Goal: Task Accomplishment & Management: Manage account settings

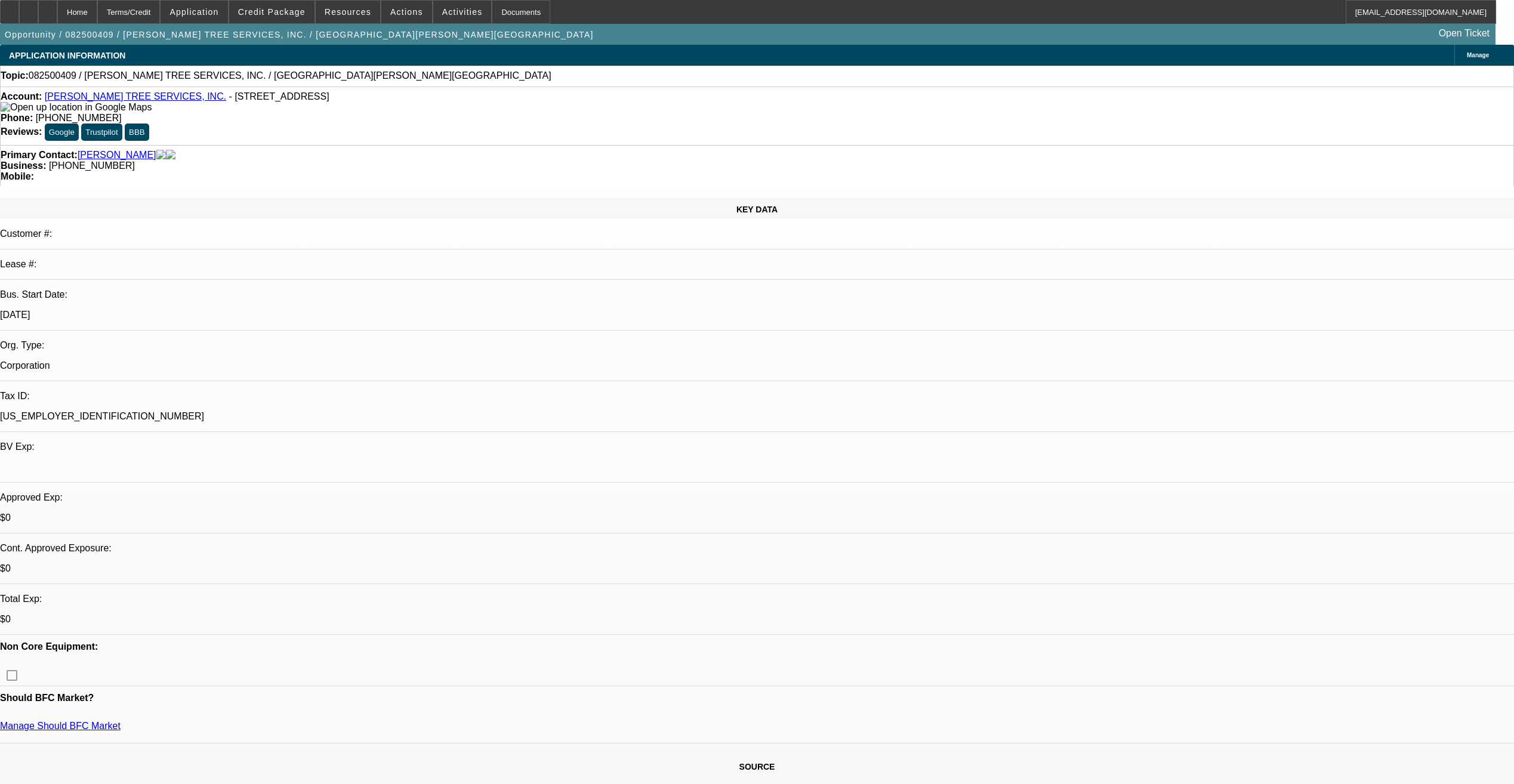
select select "0"
select select "2"
select select "0.1"
select select "4"
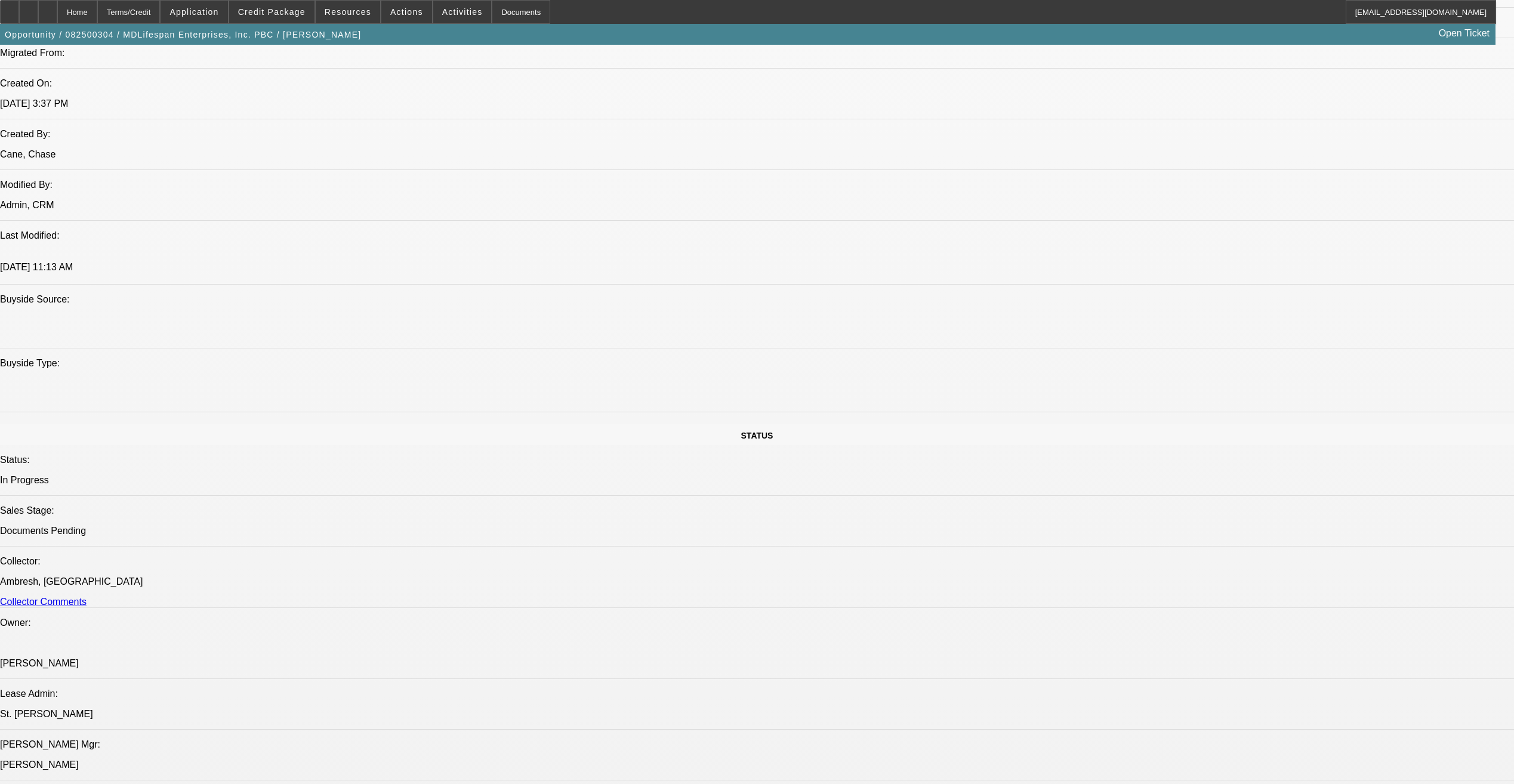
select select "0"
select select "2"
select select "0"
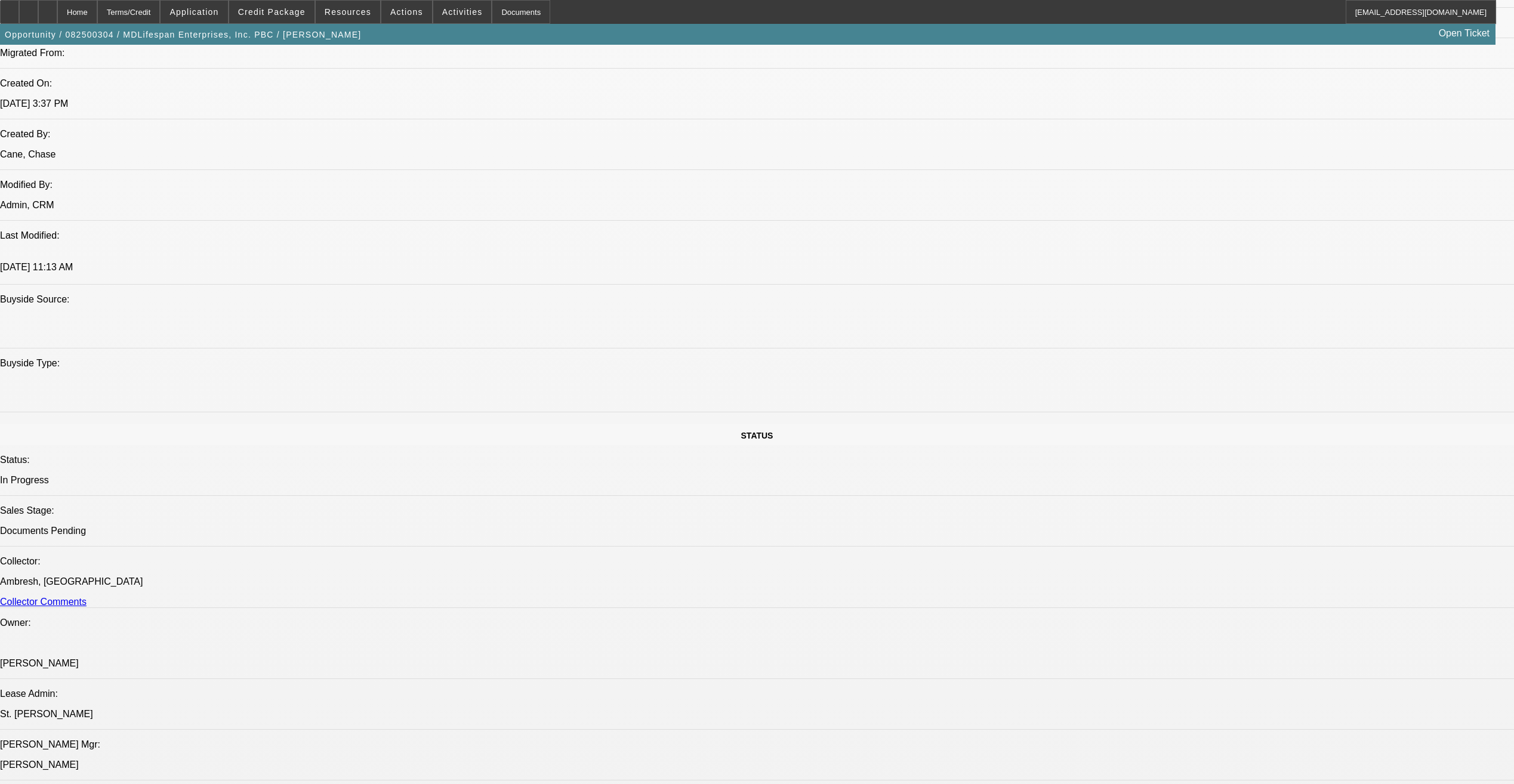
select select "0"
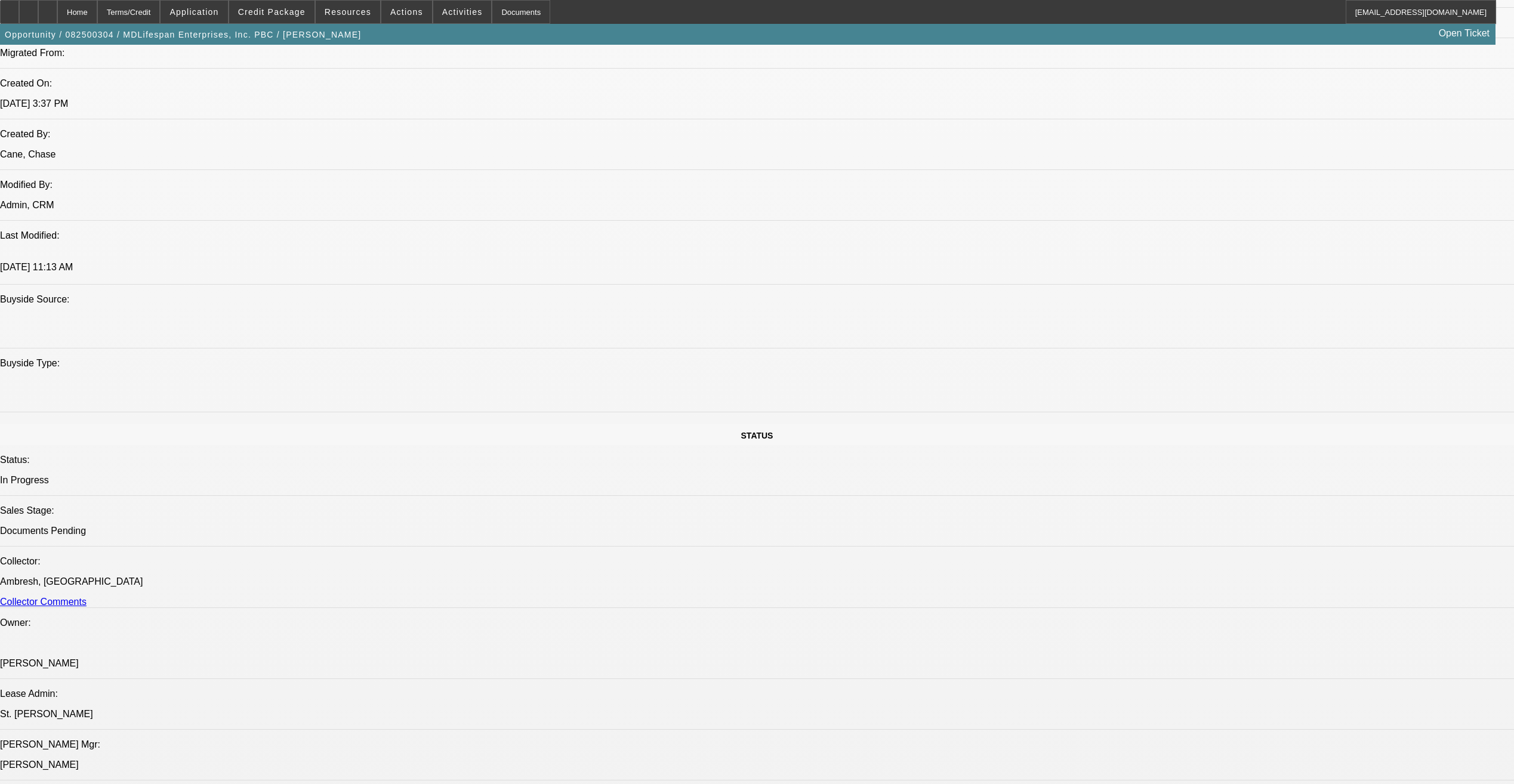
select select "2"
select select "0"
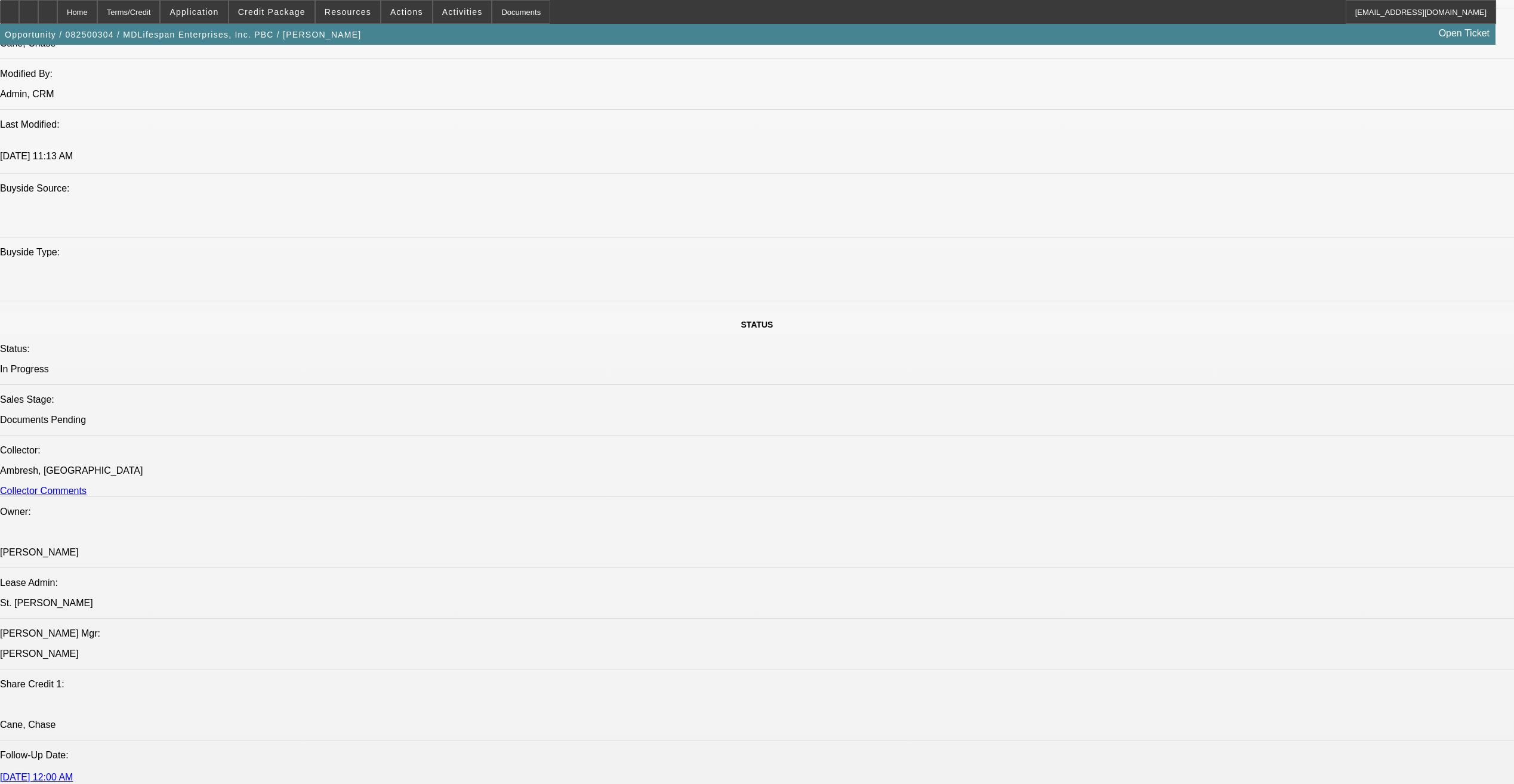
select select "1"
select select "2"
select select "6"
select select "1"
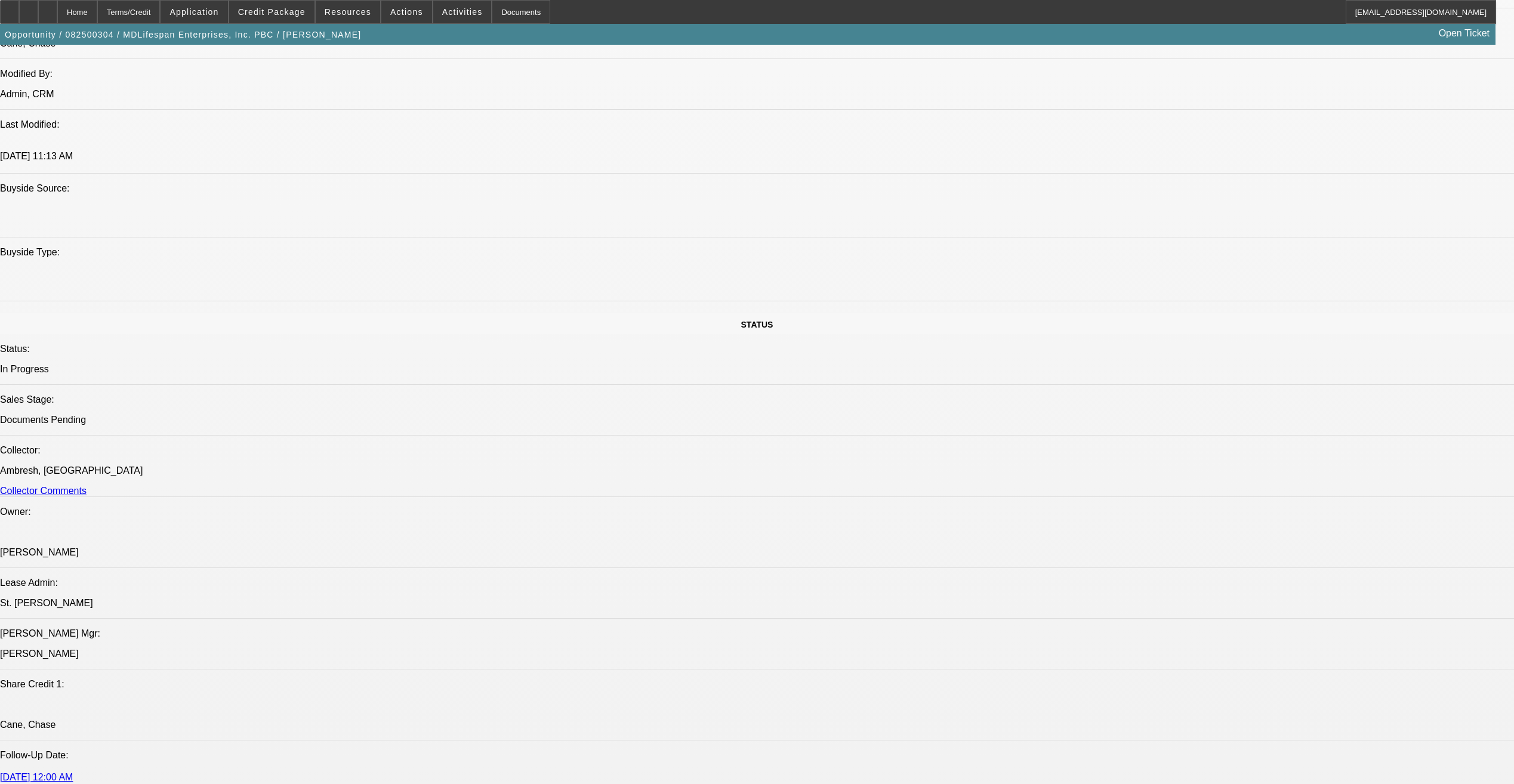
select select "6"
select select "1"
select select "3"
select select "6"
select select "1"
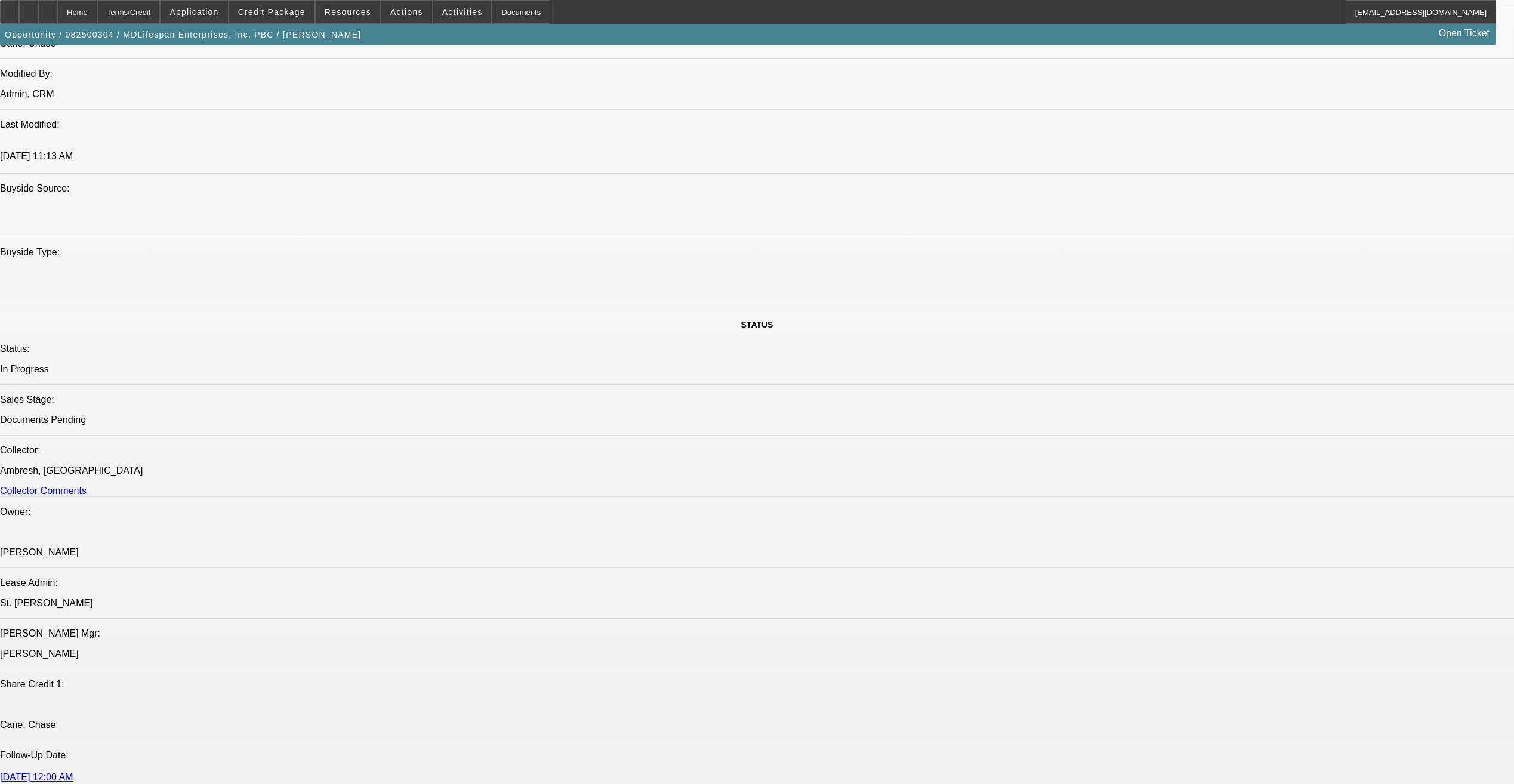
select select "2"
select select "6"
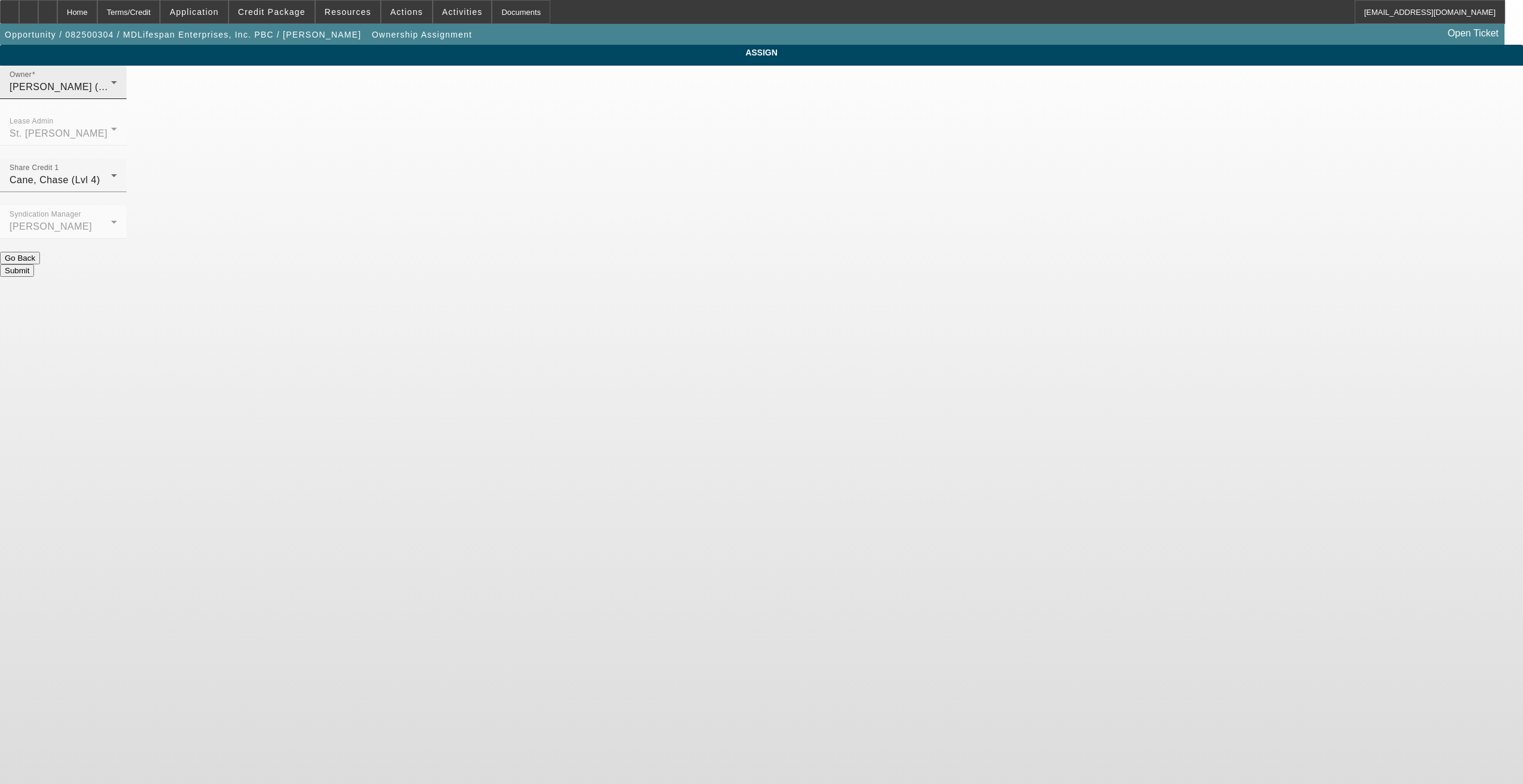
click at [111, 94] on div "[PERSON_NAME] (Lvl 19)" at bounding box center [61, 87] width 101 height 14
click at [659, 236] on span "Cane, Chase (Lvl 4)" at bounding box center [651, 232] width 91 height 14
click at [111, 173] on div "Cane, Chase (Lvl 4)" at bounding box center [61, 180] width 101 height 14
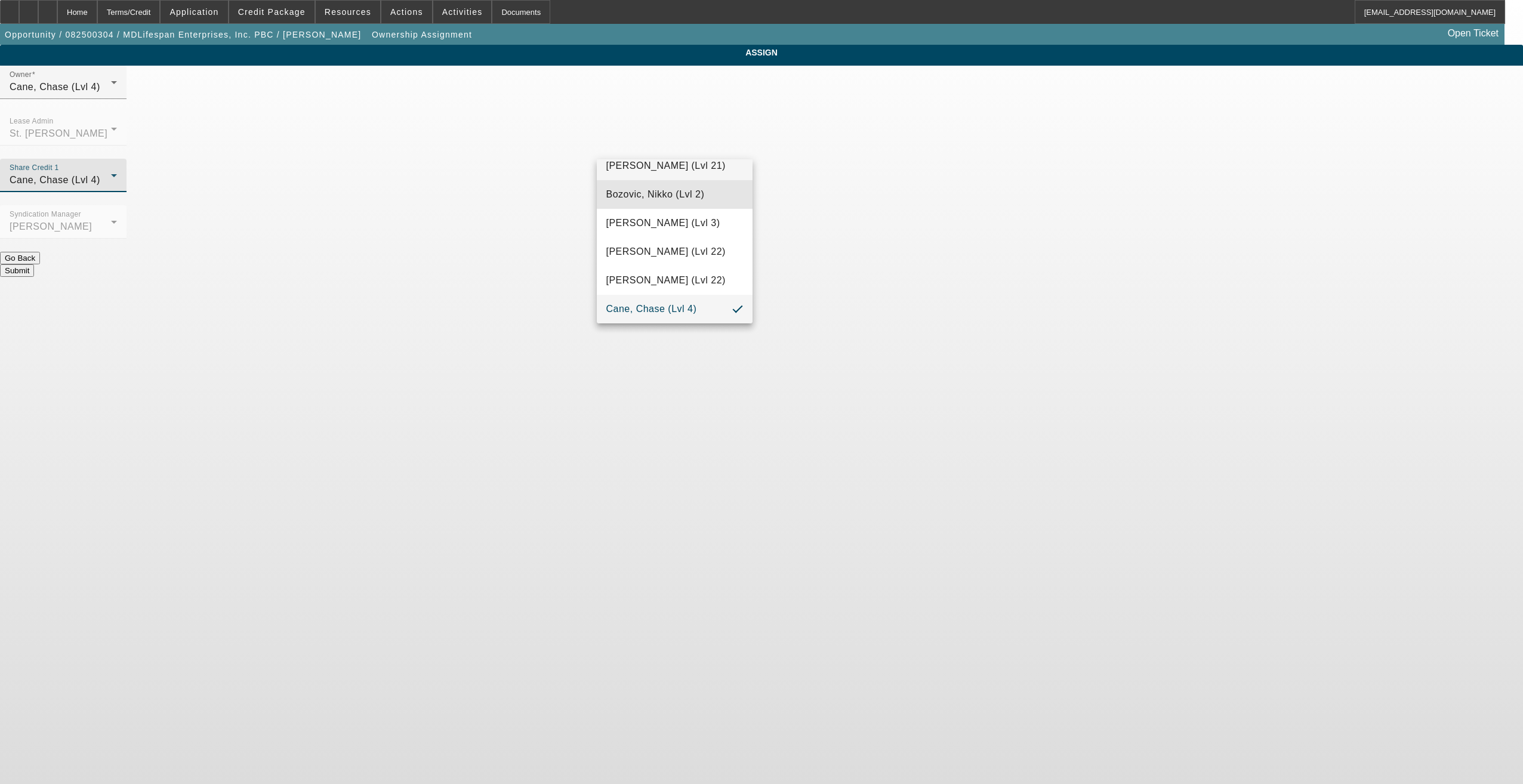
drag, startPoint x: 743, startPoint y: 184, endPoint x: 743, endPoint y: 166, distance: 18.0
click at [743, 173] on div "- Select - [GEOGRAPHIC_DATA][PERSON_NAME][GEOGRAPHIC_DATA] (Lvl 22) [PERSON_NAM…" at bounding box center [675, 241] width 156 height 164
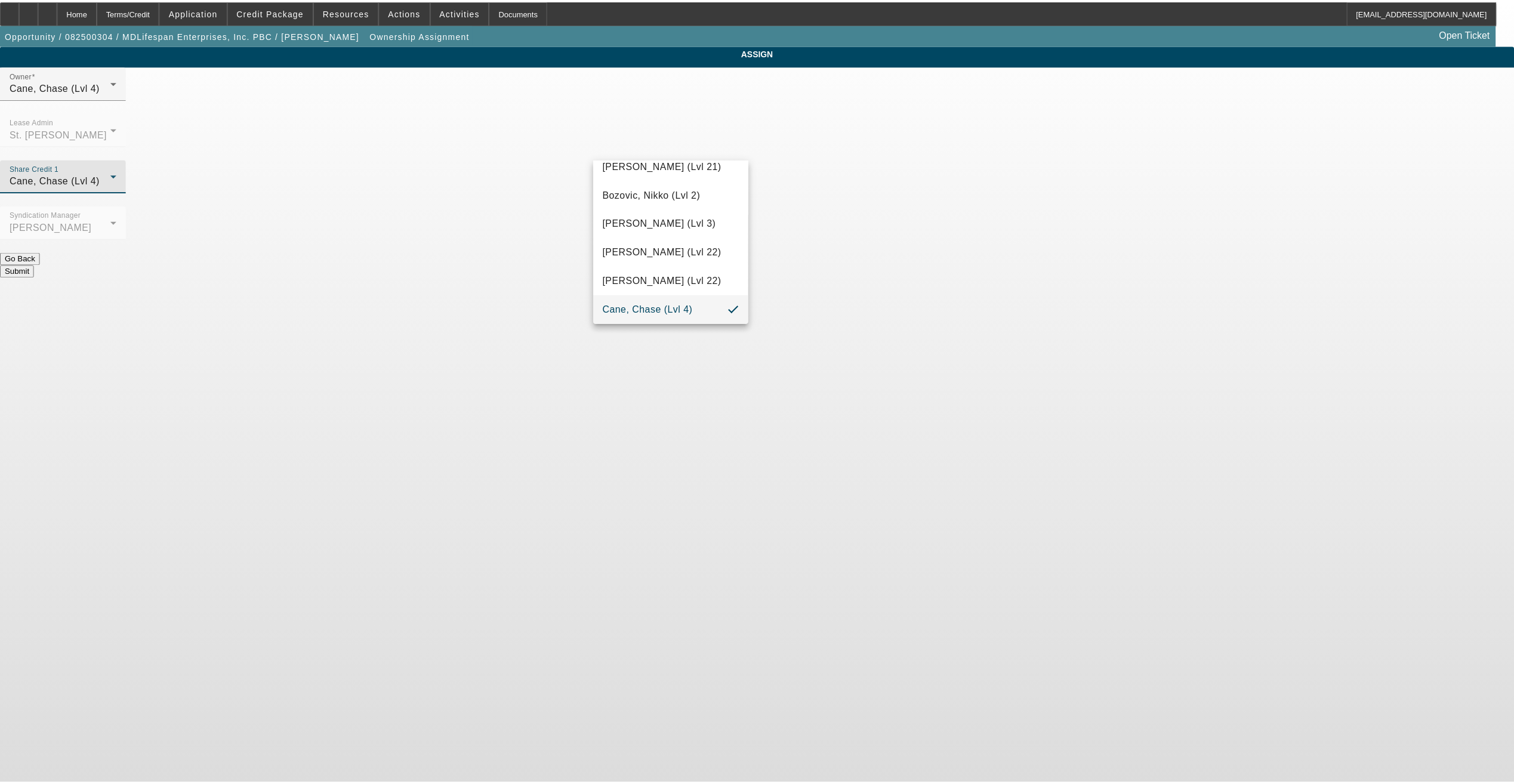
scroll to position [0, 0]
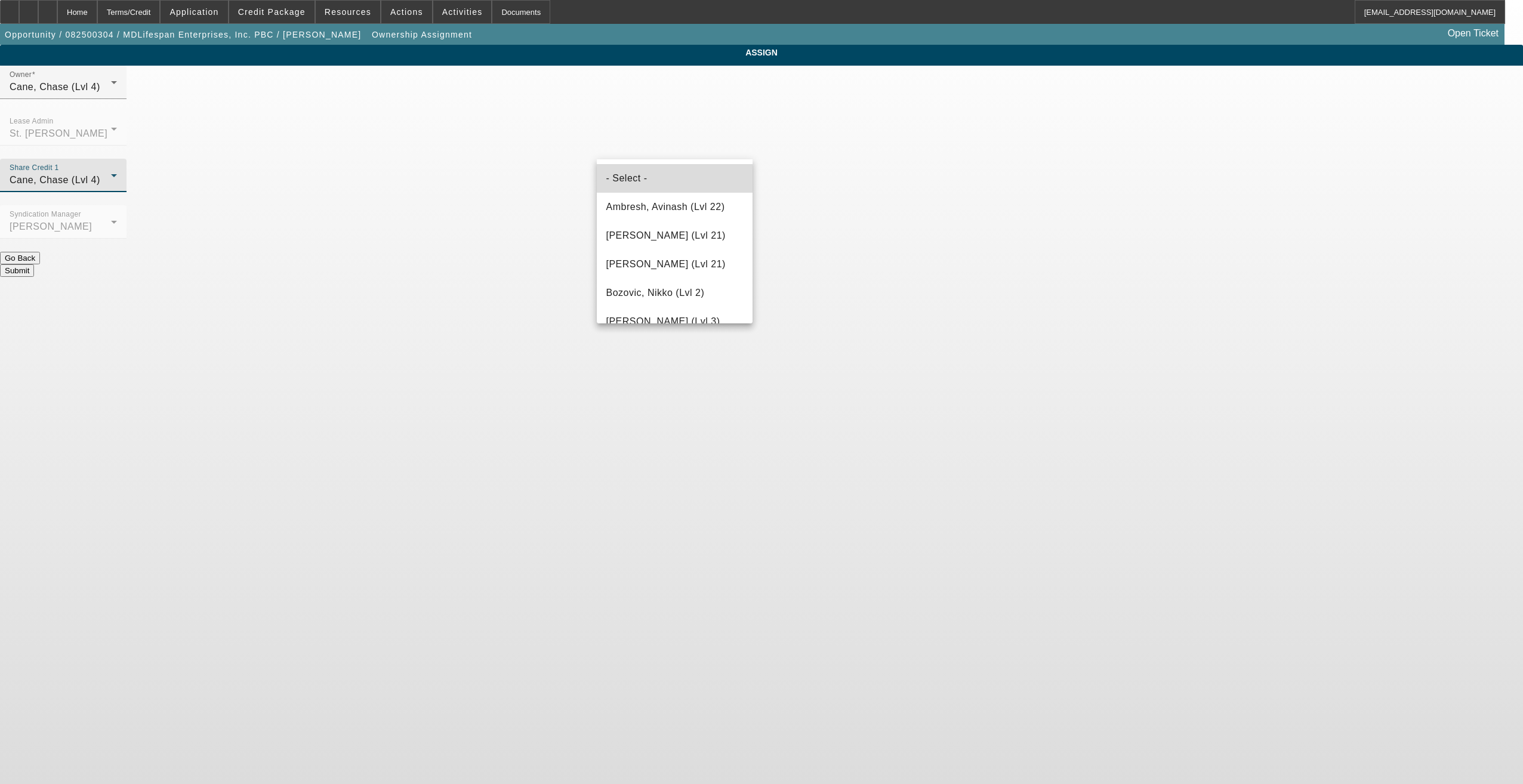
click at [694, 189] on mat-option "- Select -" at bounding box center [675, 178] width 156 height 29
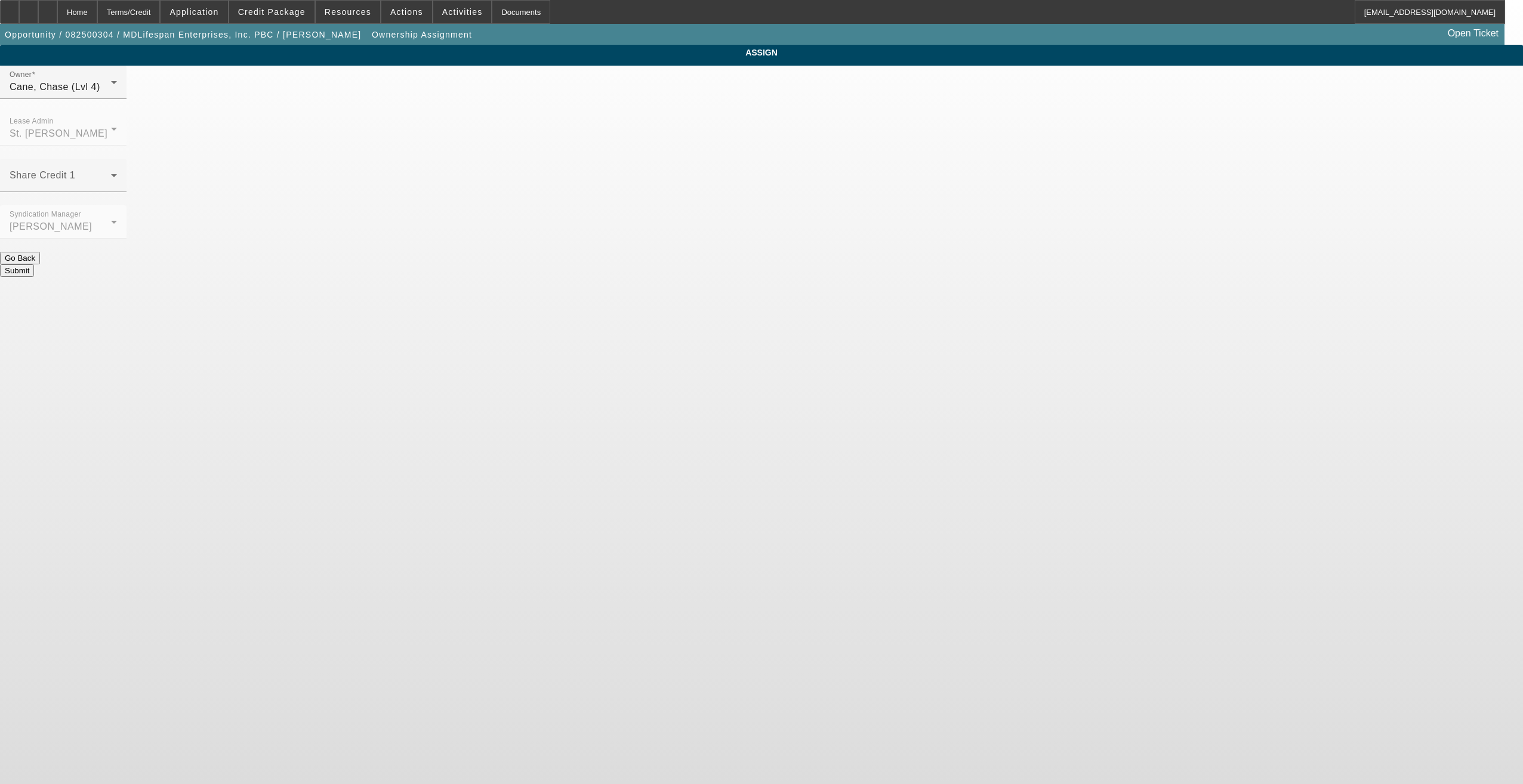
click at [34, 265] on button "Submit" at bounding box center [17, 271] width 34 height 13
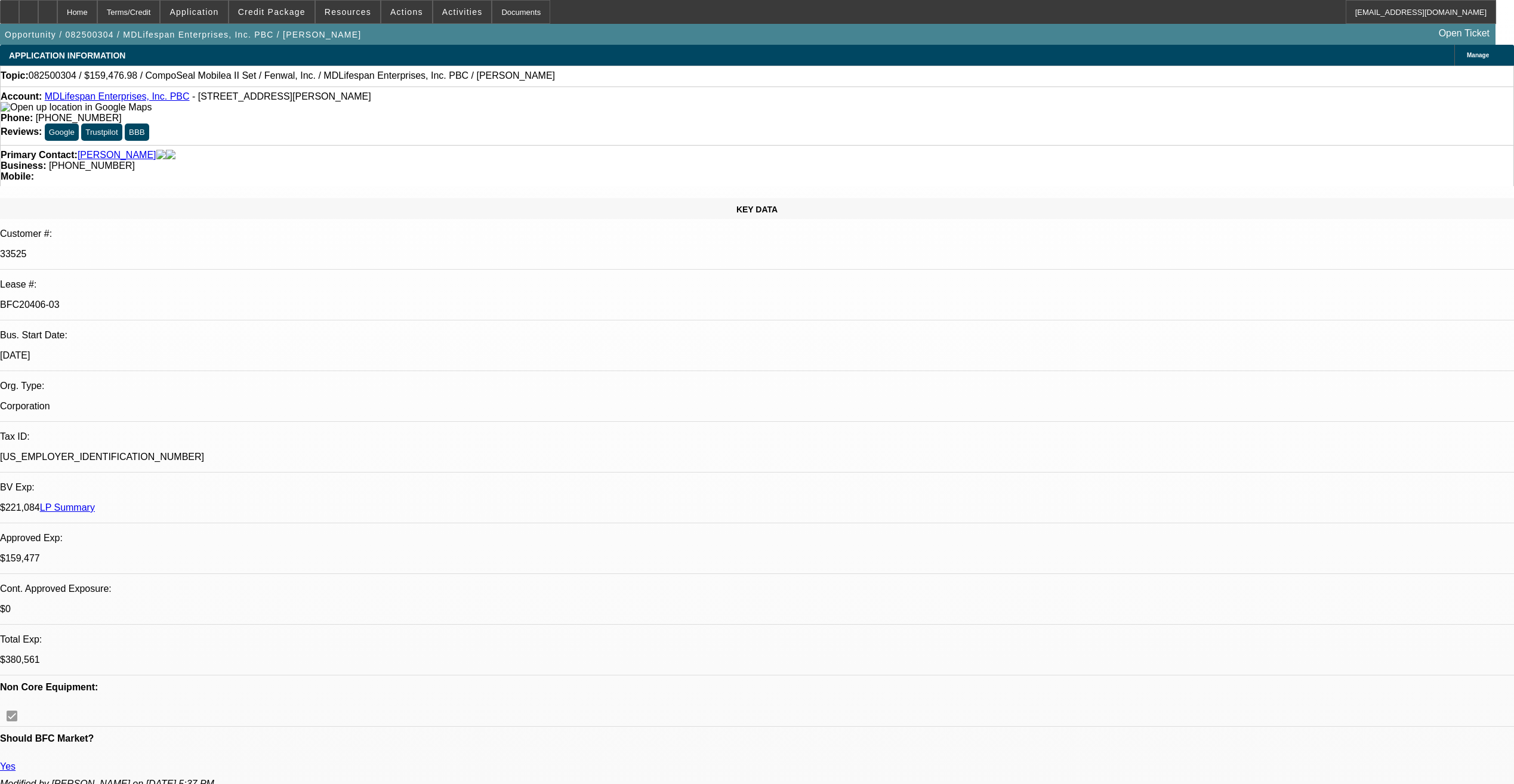
select select "0"
select select "2"
select select "0"
select select "6"
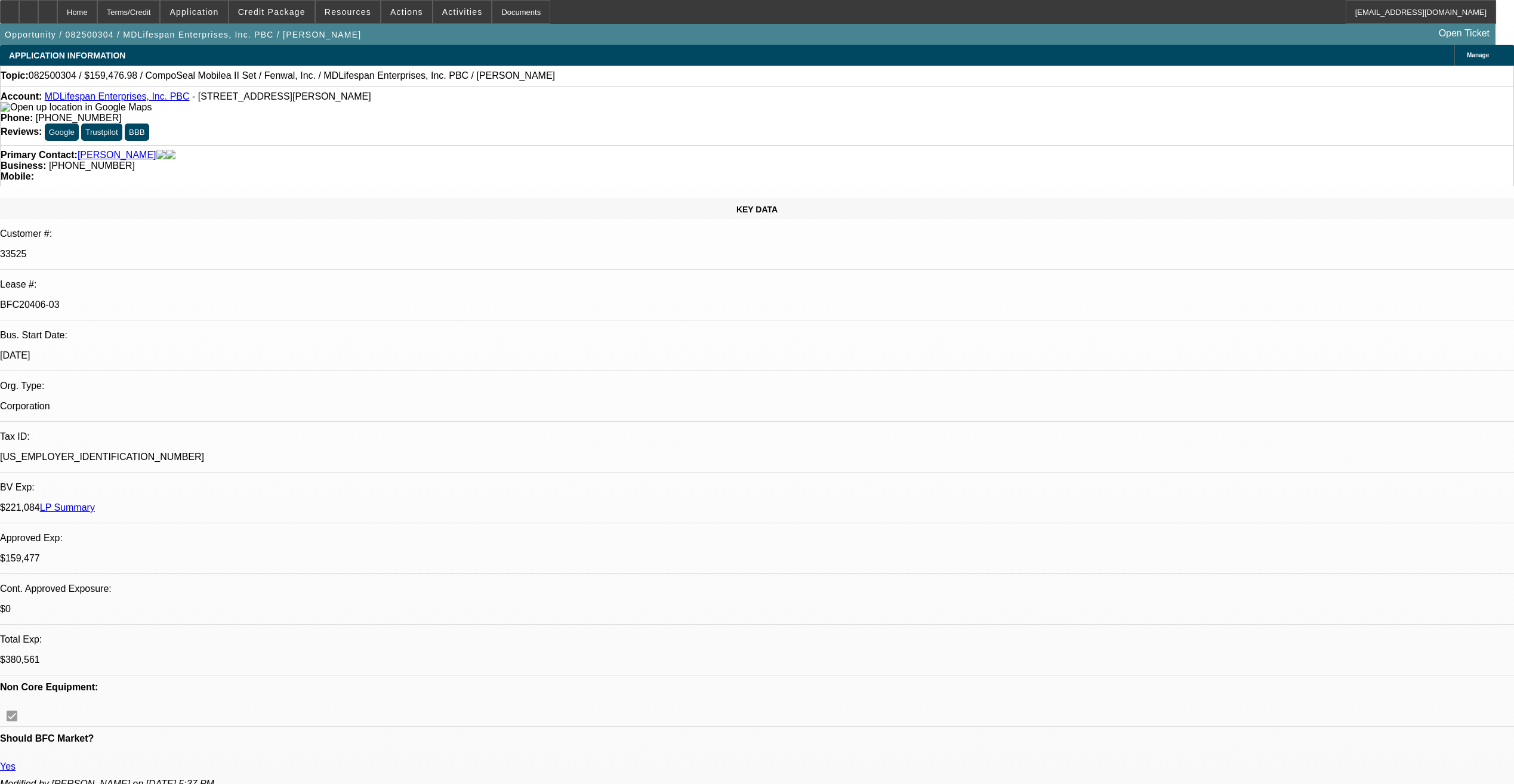
select select "0"
select select "6"
select select "0"
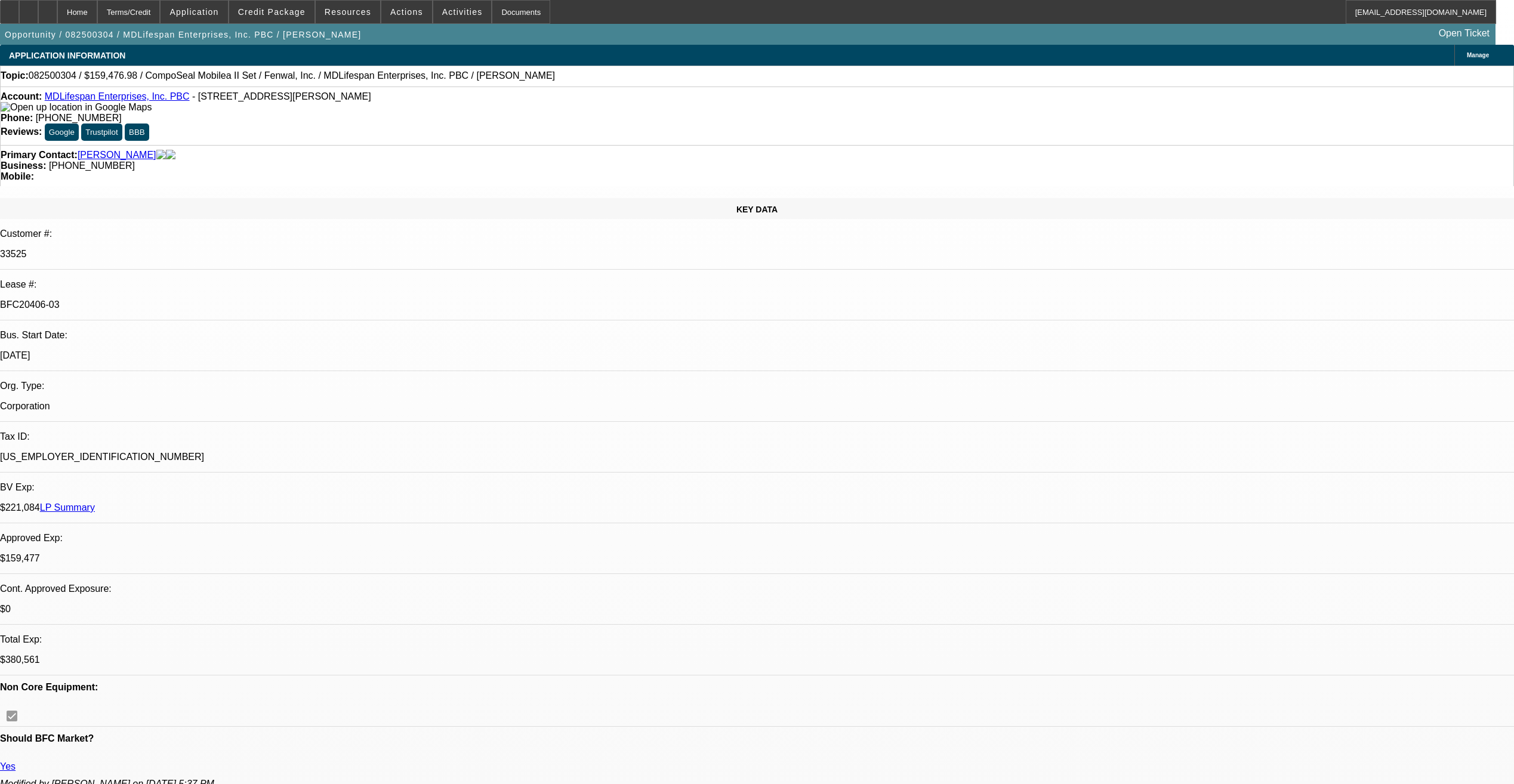
select select "0"
select select "3"
select select "0"
select select "6"
select select "0"
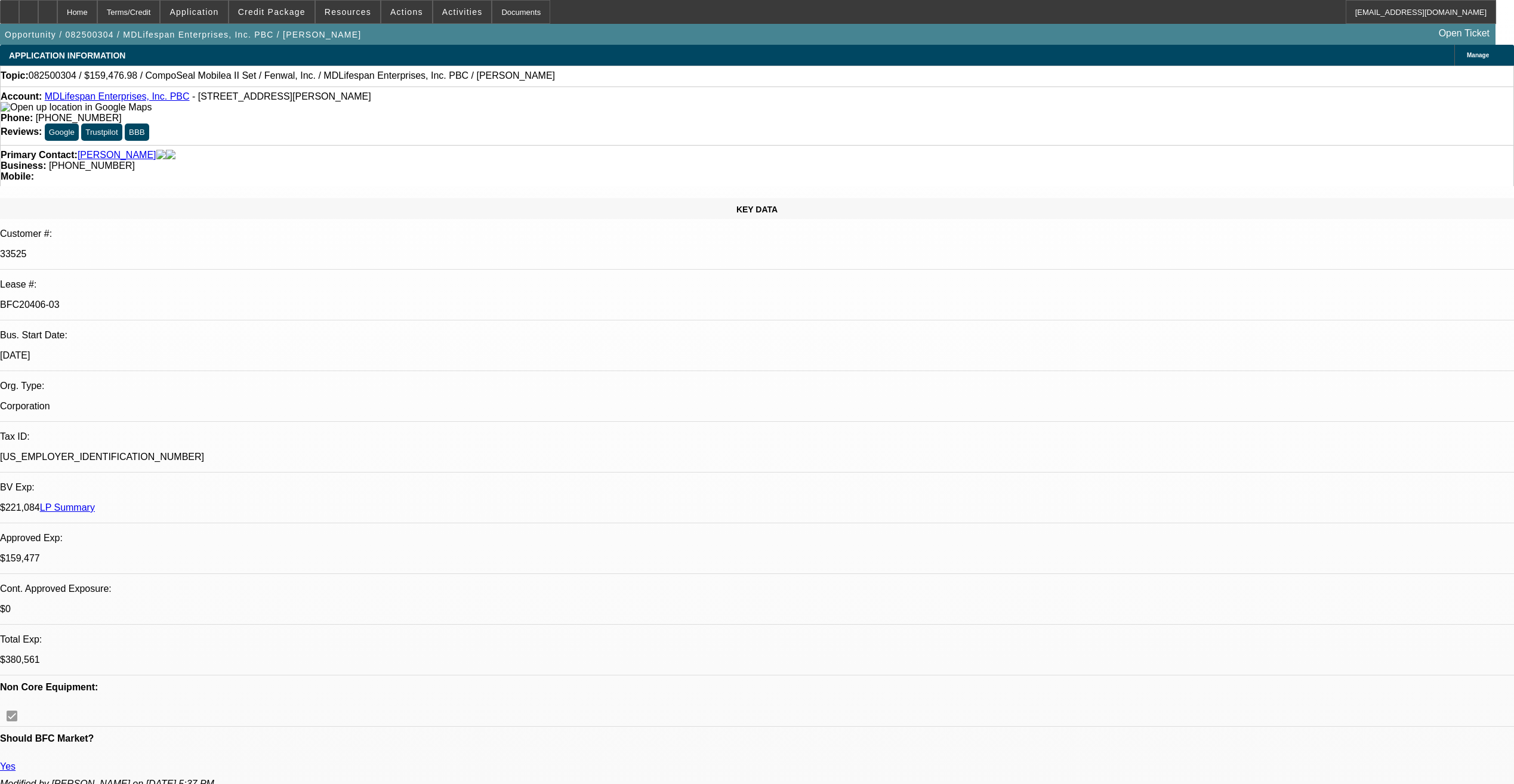
select select "2"
select select "0"
select select "6"
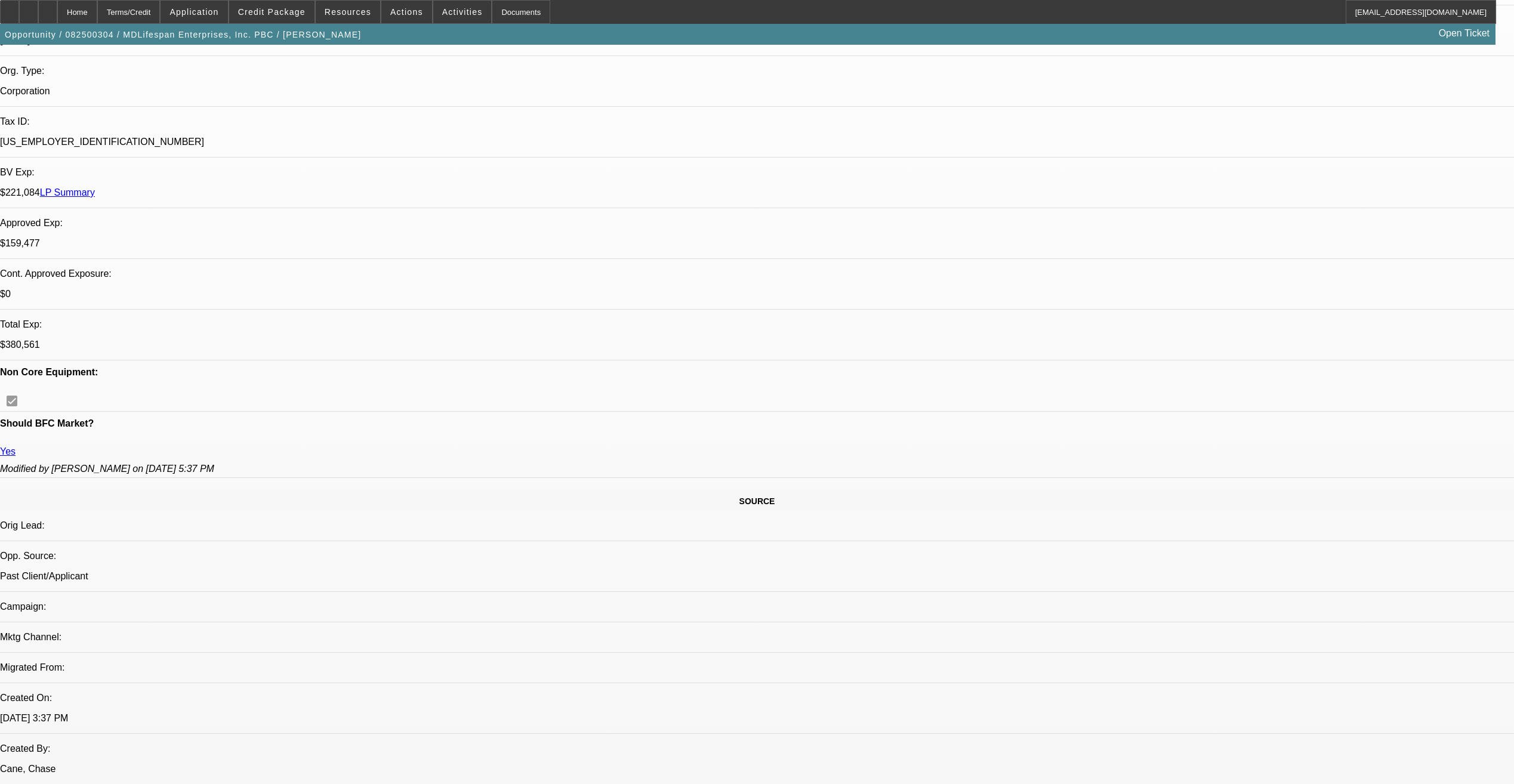
scroll to position [358, 0]
